Goal: Task Accomplishment & Management: Use online tool/utility

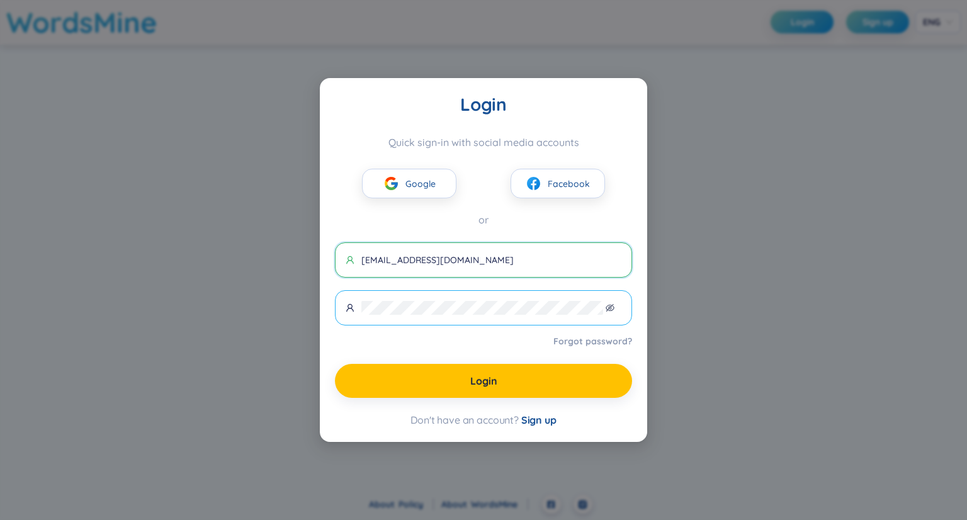
type input "[EMAIL_ADDRESS][DOMAIN_NAME]"
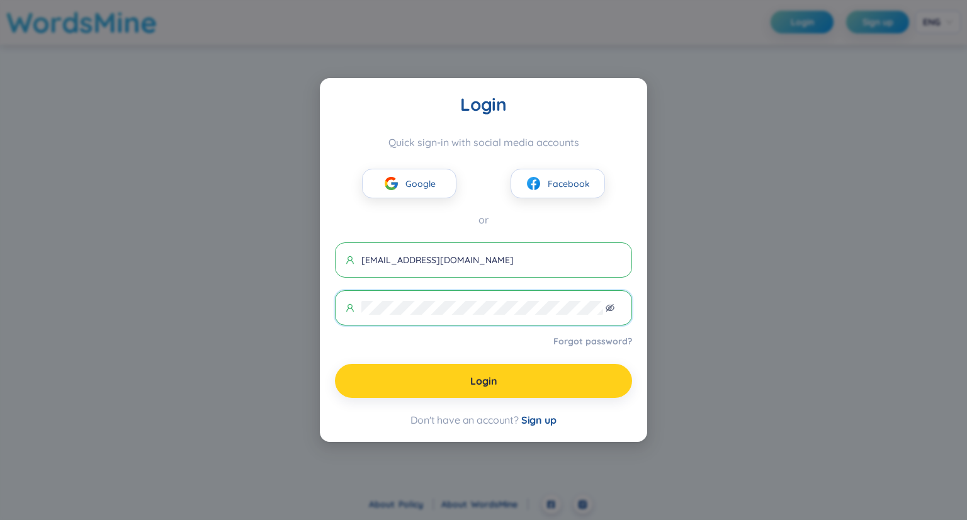
click at [490, 378] on span "Login" at bounding box center [483, 381] width 27 height 14
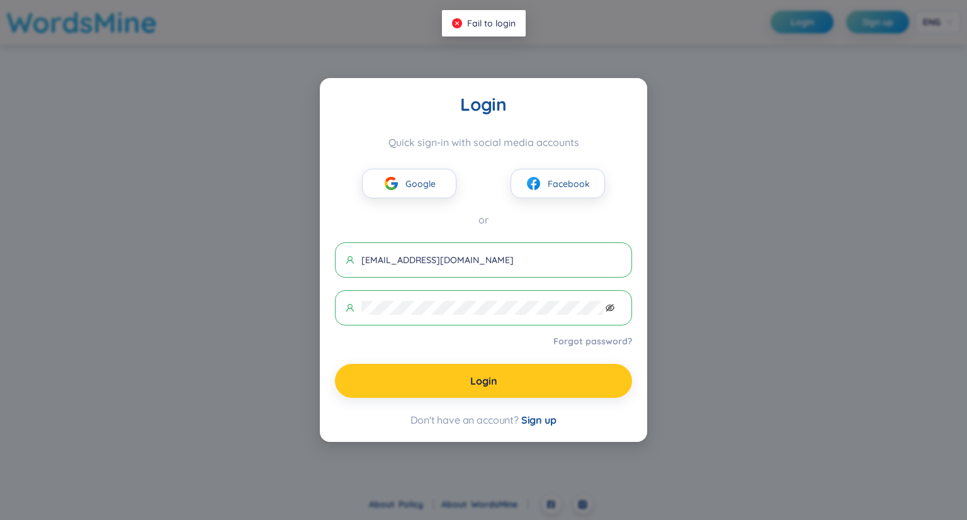
click at [610, 304] on icon "eye-invisible" at bounding box center [610, 308] width 9 height 9
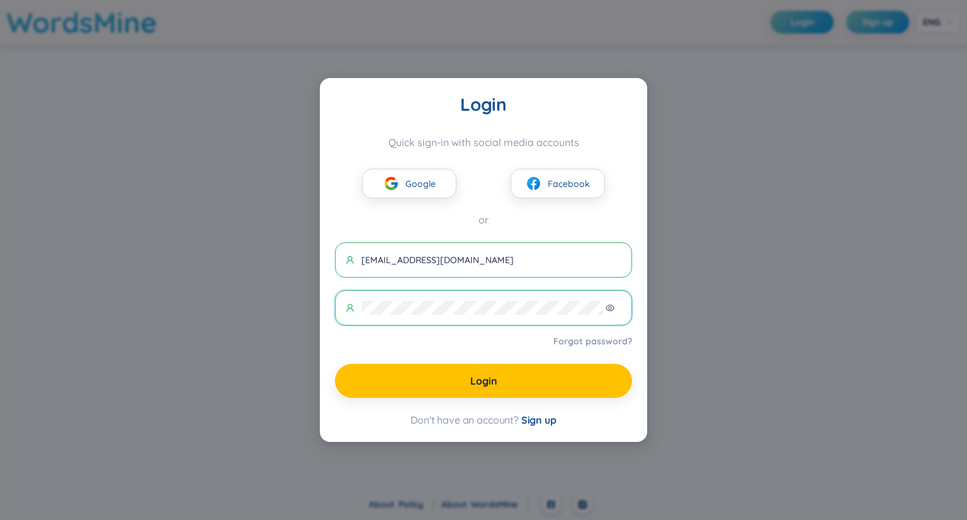
click at [610, 304] on icon "eye" at bounding box center [610, 308] width 9 height 9
click at [496, 261] on input "[EMAIL_ADDRESS][DOMAIN_NAME]" at bounding box center [492, 260] width 260 height 14
click at [613, 305] on icon "eye-invisible" at bounding box center [610, 308] width 9 height 9
click at [409, 179] on span "Google" at bounding box center [421, 184] width 30 height 14
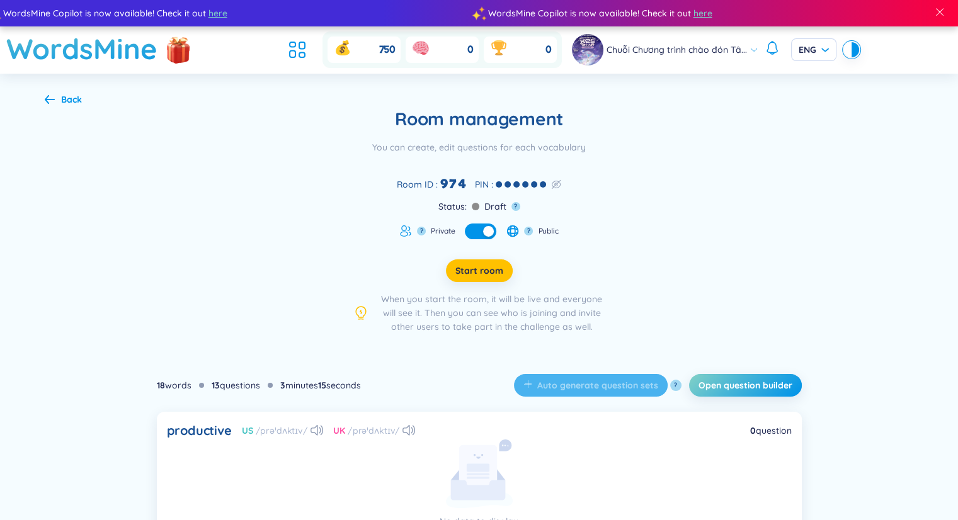
click at [489, 231] on div "button" at bounding box center [488, 231] width 11 height 11
drag, startPoint x: 544, startPoint y: 230, endPoint x: 527, endPoint y: 237, distance: 18.6
click at [527, 237] on div "? Public" at bounding box center [532, 231] width 52 height 13
click at [554, 229] on span "Public" at bounding box center [548, 231] width 20 height 10
click at [566, 229] on div "Room management You can create, edit questions for each vocabulary Room ID : 97…" at bounding box center [478, 173] width 213 height 131
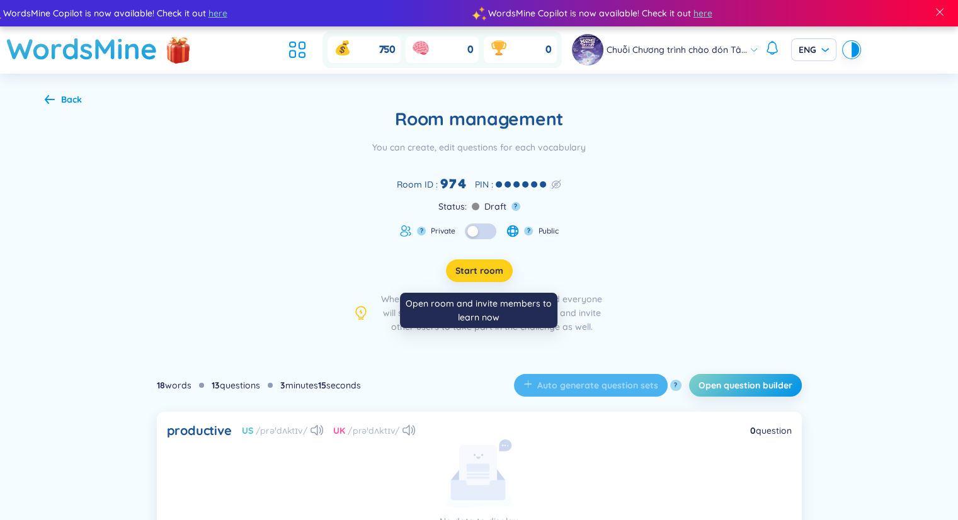
click at [467, 270] on span "Start room" at bounding box center [479, 271] width 48 height 13
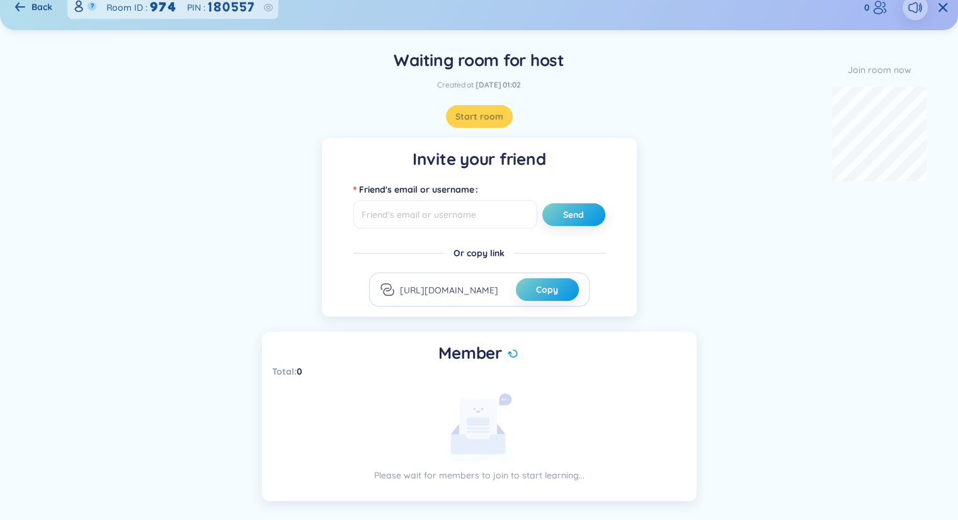
scroll to position [40, 0]
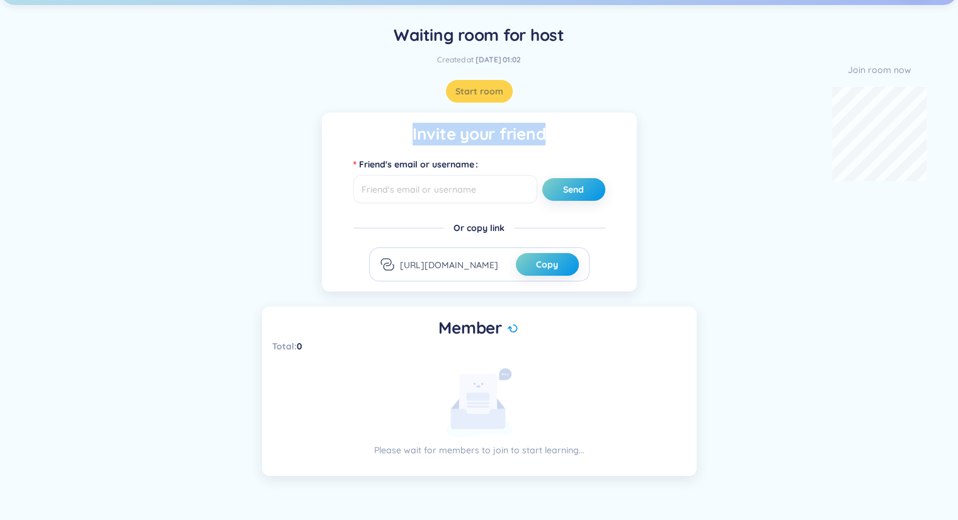
drag, startPoint x: 411, startPoint y: 136, endPoint x: 550, endPoint y: 137, distance: 139.8
click at [550, 137] on h1 "Invite your friend" at bounding box center [479, 134] width 295 height 23
click at [551, 137] on h1 "Invite your friend" at bounding box center [479, 134] width 295 height 23
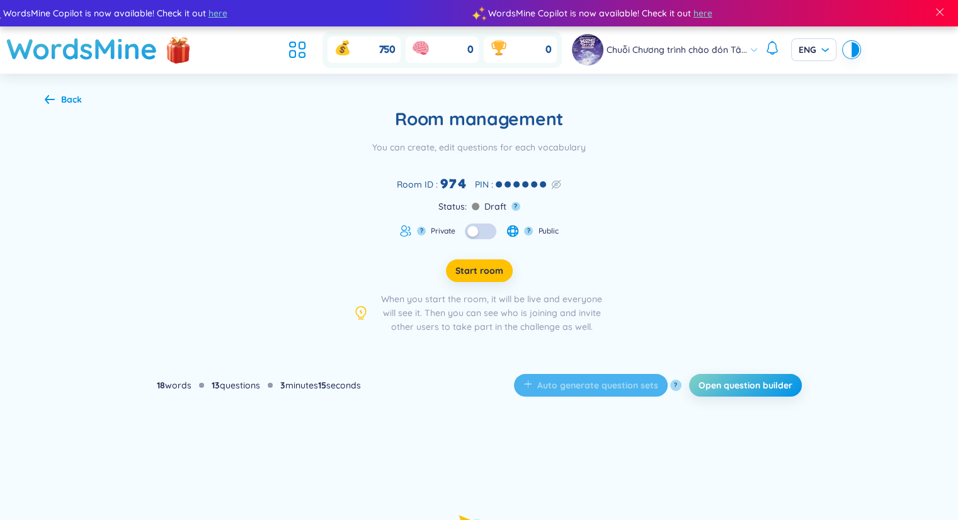
click at [475, 231] on div "button" at bounding box center [472, 231] width 11 height 11
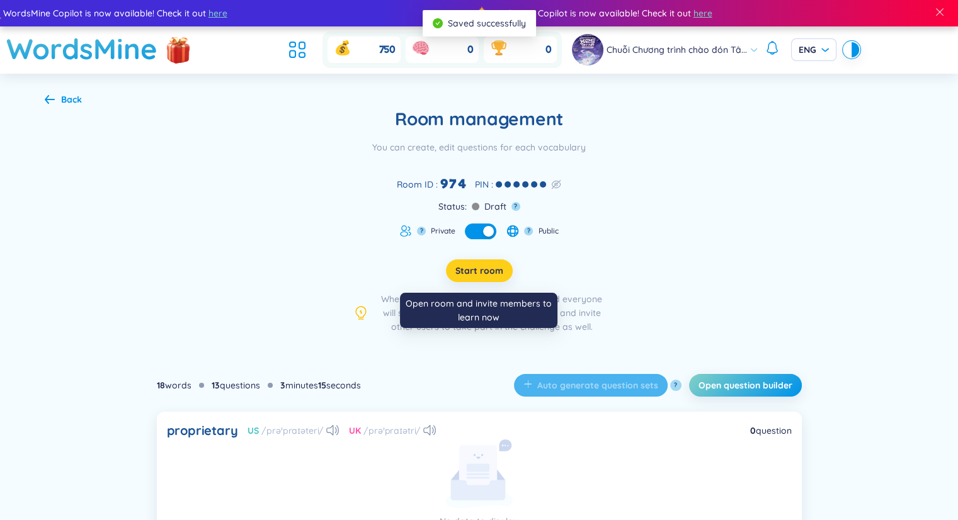
click at [486, 265] on span "Start room" at bounding box center [479, 271] width 48 height 13
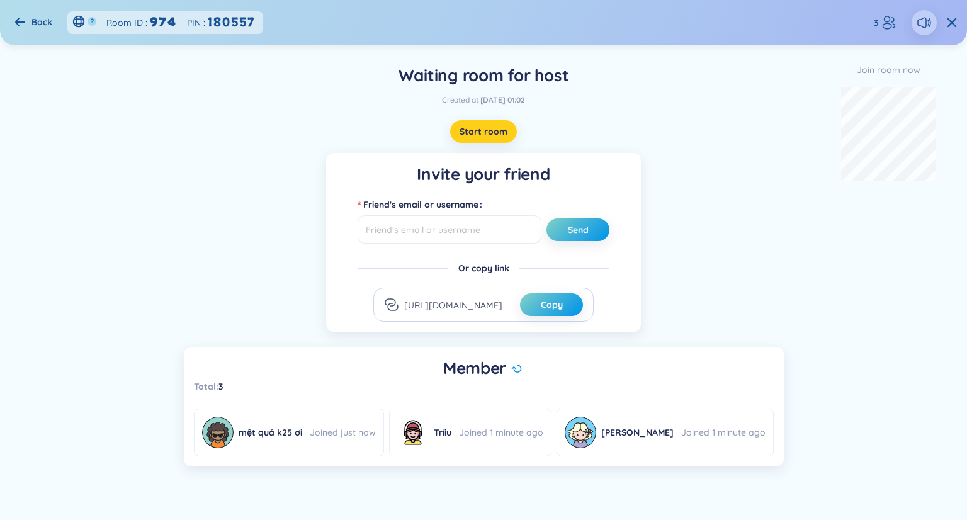
click at [496, 132] on span "Start room" at bounding box center [484, 131] width 48 height 13
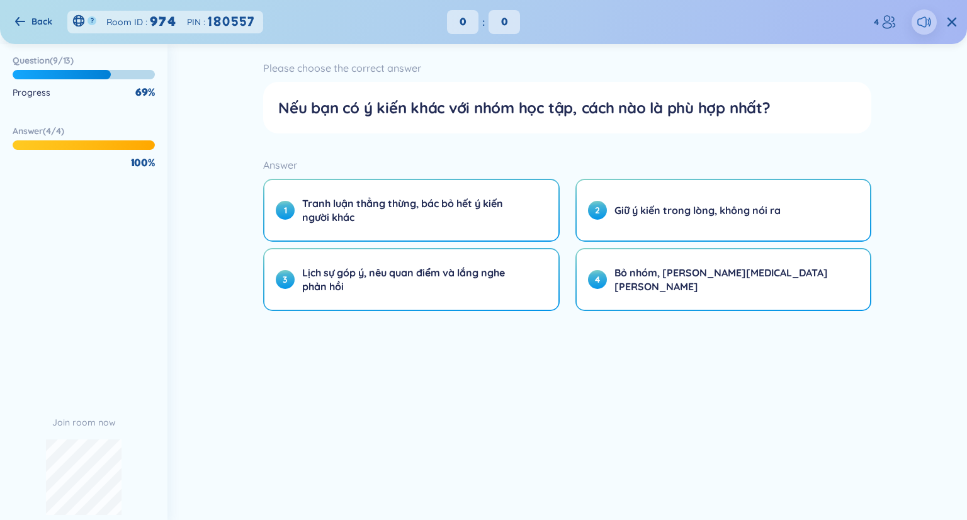
click at [919, 21] on icon at bounding box center [924, 21] width 15 height 15
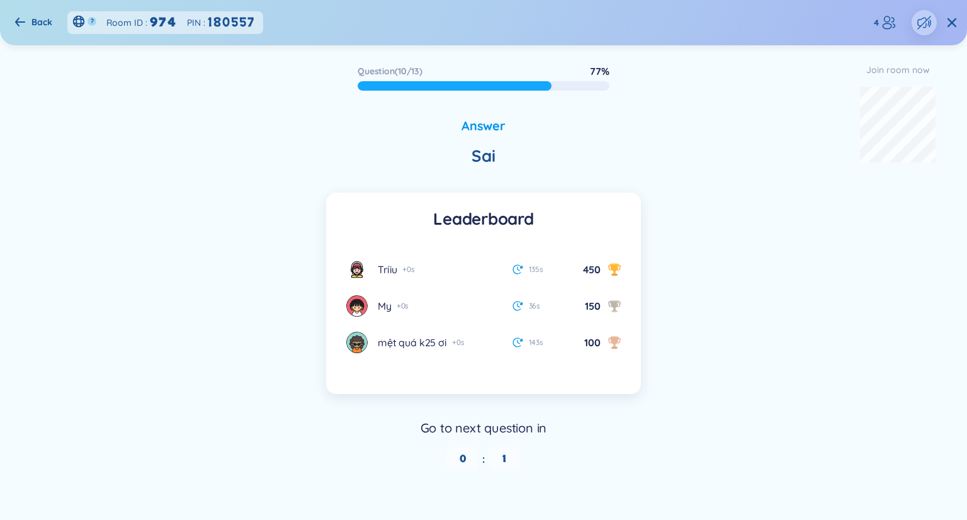
click at [924, 21] on icon at bounding box center [924, 22] width 15 height 15
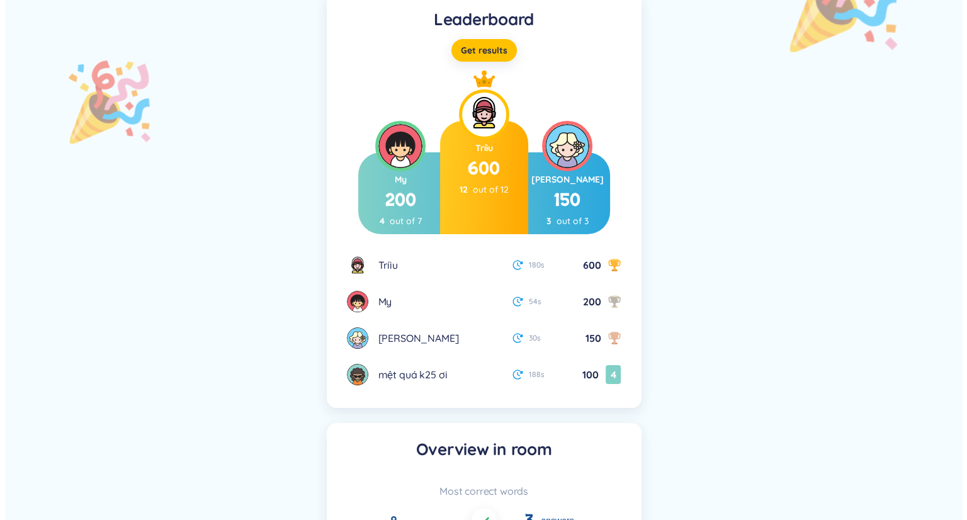
scroll to position [147, 0]
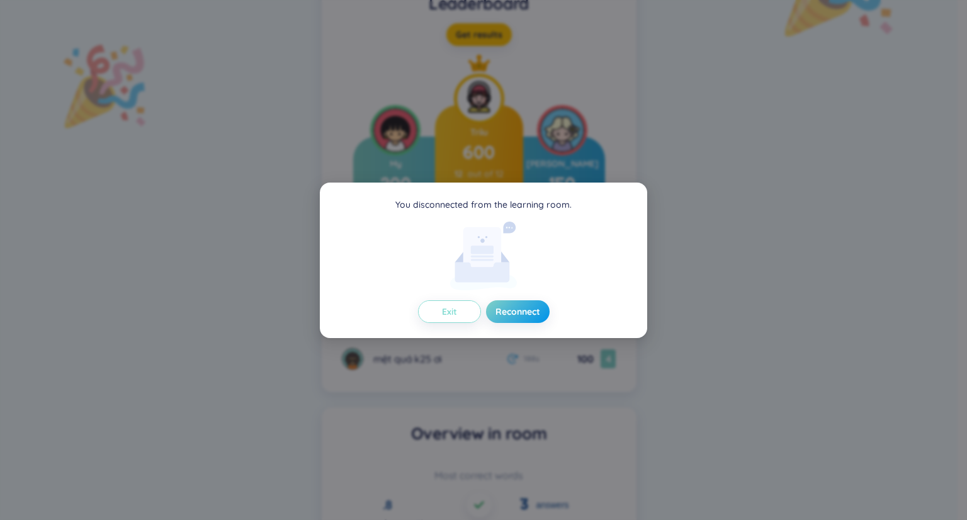
click at [453, 313] on span "Exit" at bounding box center [449, 311] width 15 height 13
